Goal: Information Seeking & Learning: Compare options

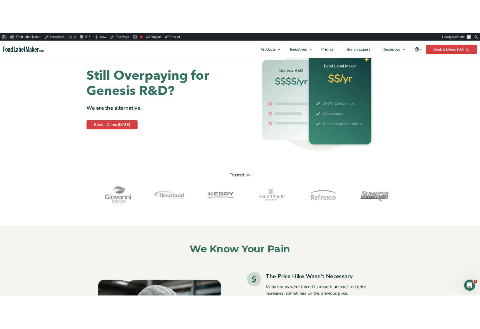
scroll to position [153, 0]
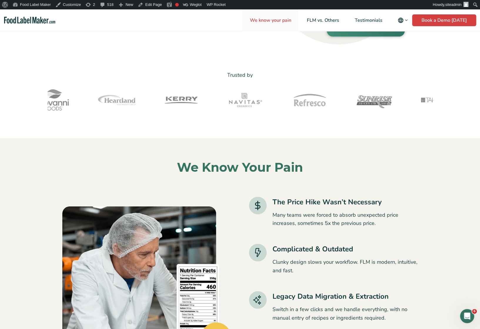
click at [264, 20] on span "We know your pain" at bounding box center [270, 20] width 44 height 6
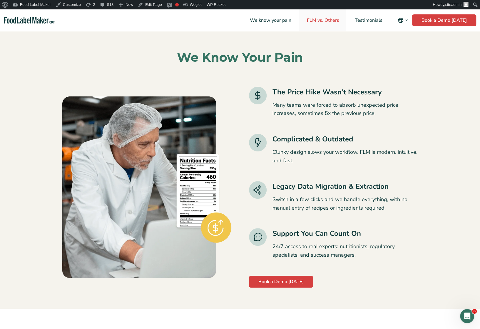
click at [319, 20] on span "FLM vs. Others" at bounding box center [322, 20] width 35 height 6
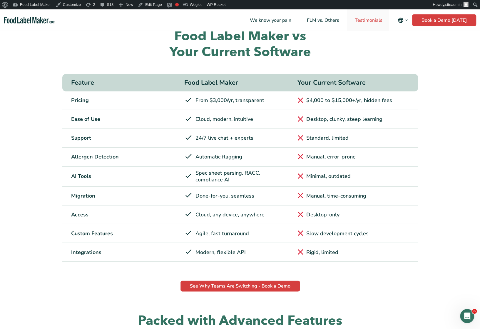
click at [376, 23] on span "Testimonials" at bounding box center [368, 20] width 30 height 6
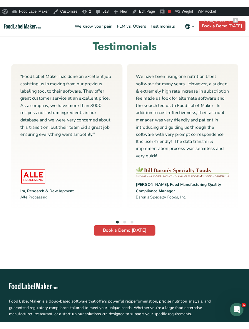
scroll to position [1833, 0]
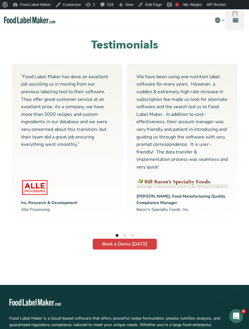
click at [238, 21] on link "menu" at bounding box center [235, 20] width 19 height 19
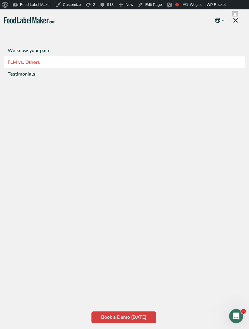
click at [25, 59] on link "FLM vs. Others" at bounding box center [124, 62] width 241 height 12
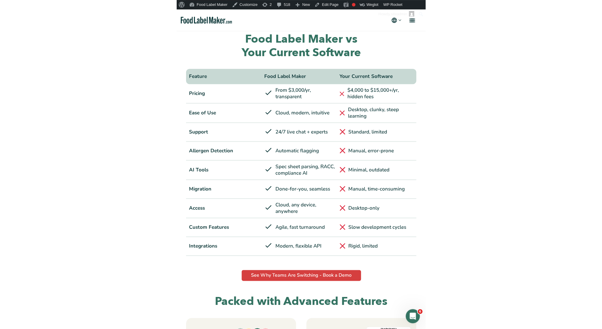
scroll to position [753, 0]
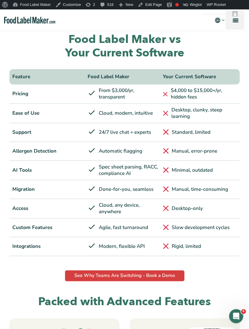
click at [239, 26] on link "menu" at bounding box center [235, 20] width 19 height 19
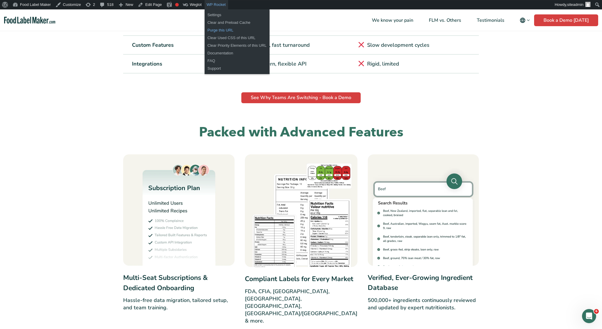
click at [212, 31] on link "Purge this URL" at bounding box center [237, 30] width 65 height 8
